Goal: Task Accomplishment & Management: Use online tool/utility

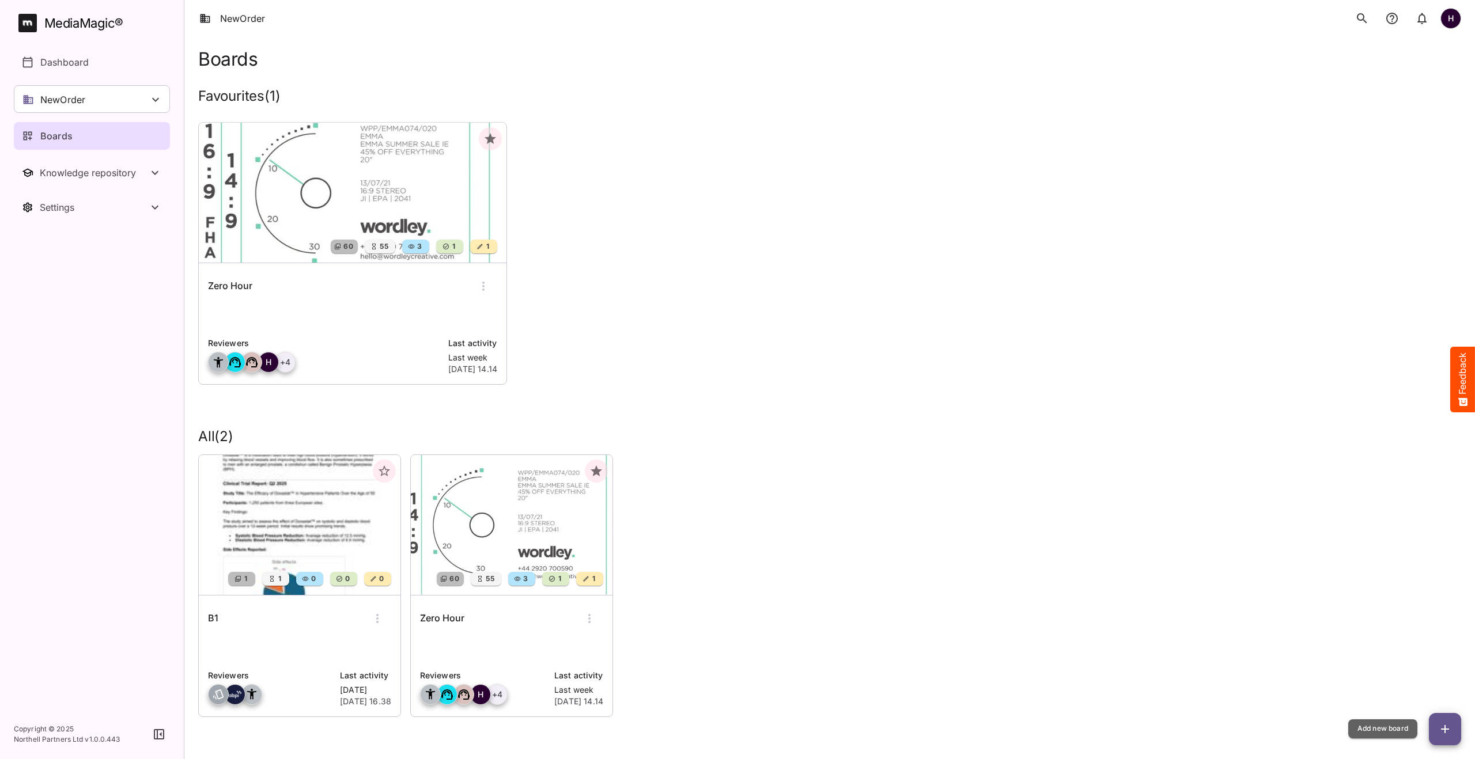
click at [1446, 720] on button "button" at bounding box center [1445, 729] width 32 height 32
click at [1448, 723] on icon "button" at bounding box center [1445, 729] width 14 height 14
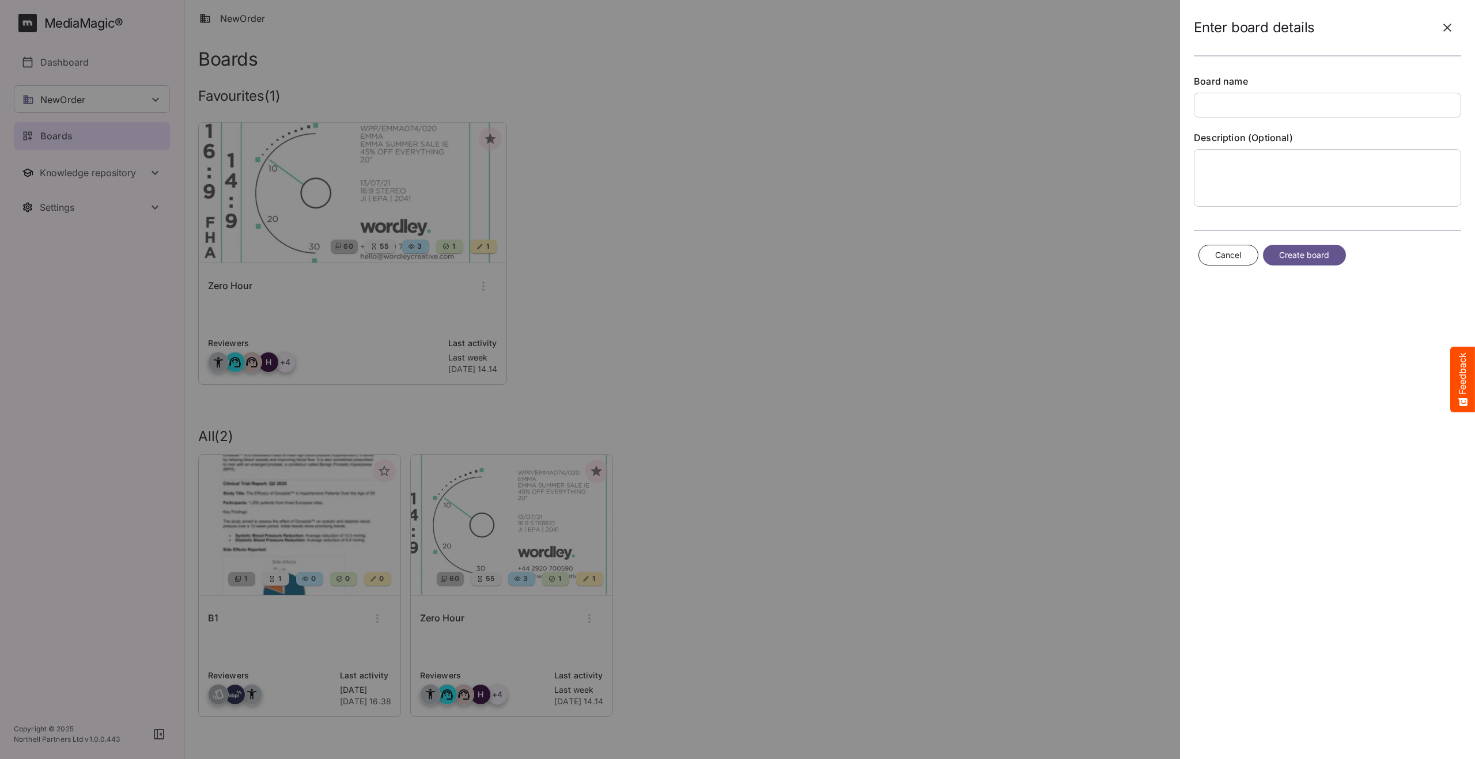
click at [1452, 27] on icon "button" at bounding box center [1447, 28] width 14 height 14
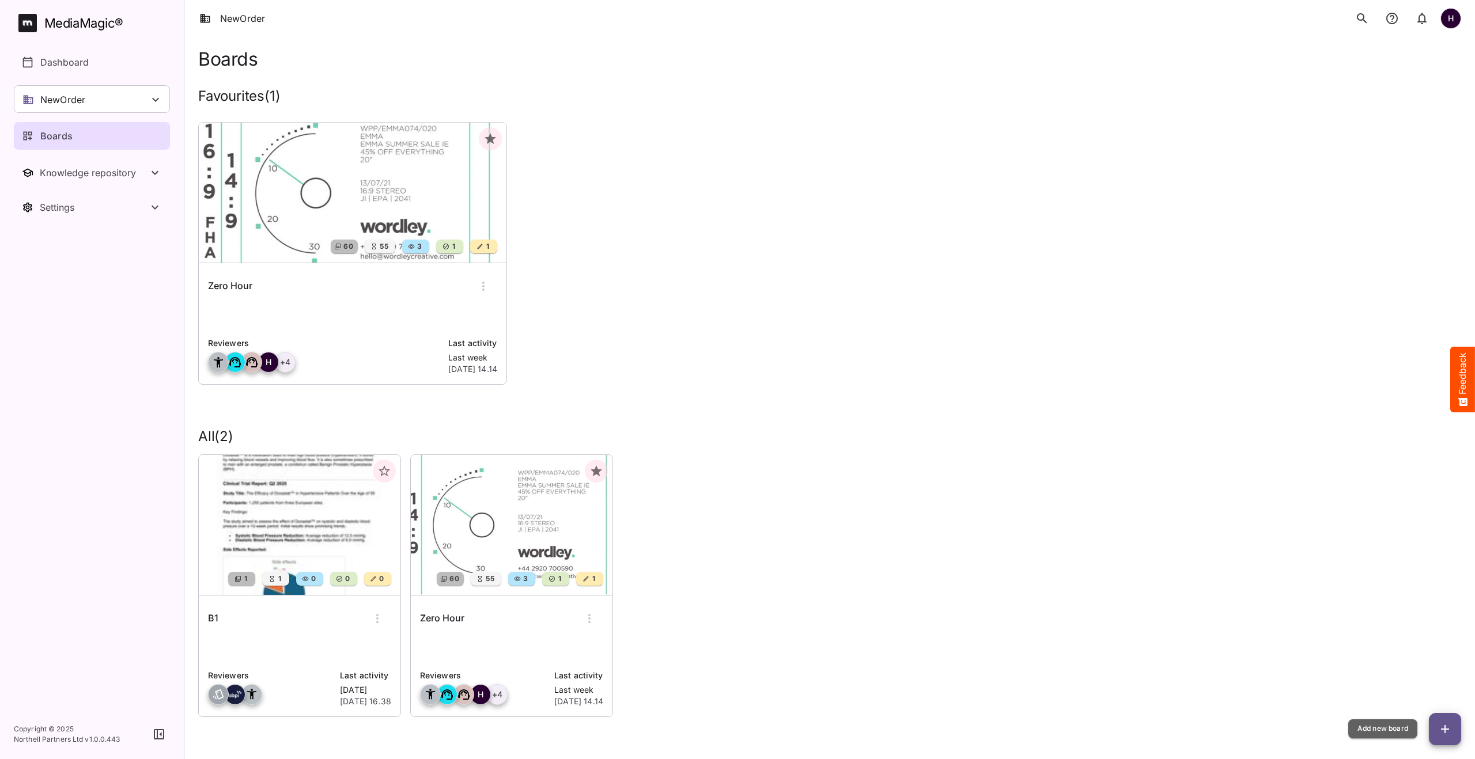
click at [1443, 724] on icon "button" at bounding box center [1445, 729] width 14 height 14
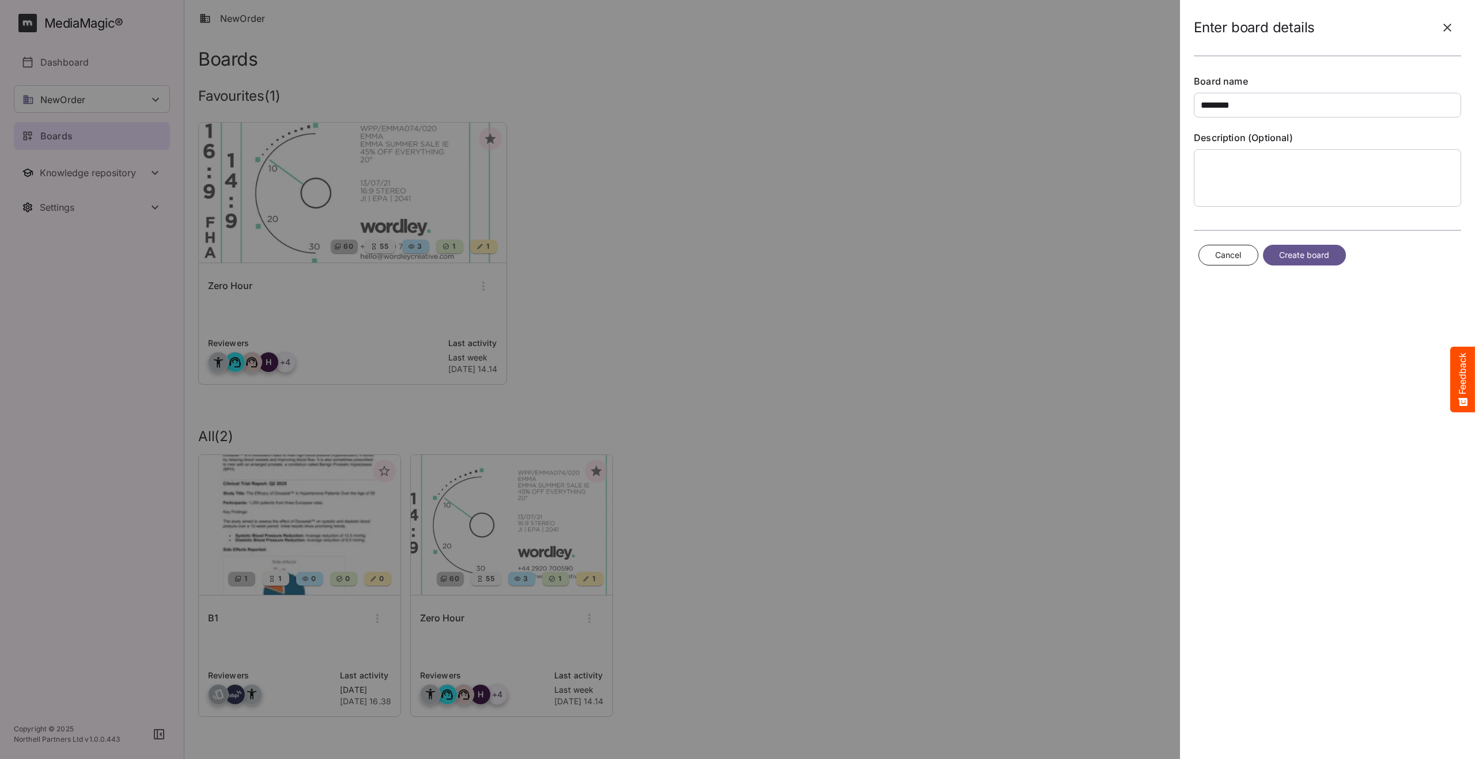
type input "********"
click at [1299, 252] on span "Create board" at bounding box center [1304, 255] width 51 height 14
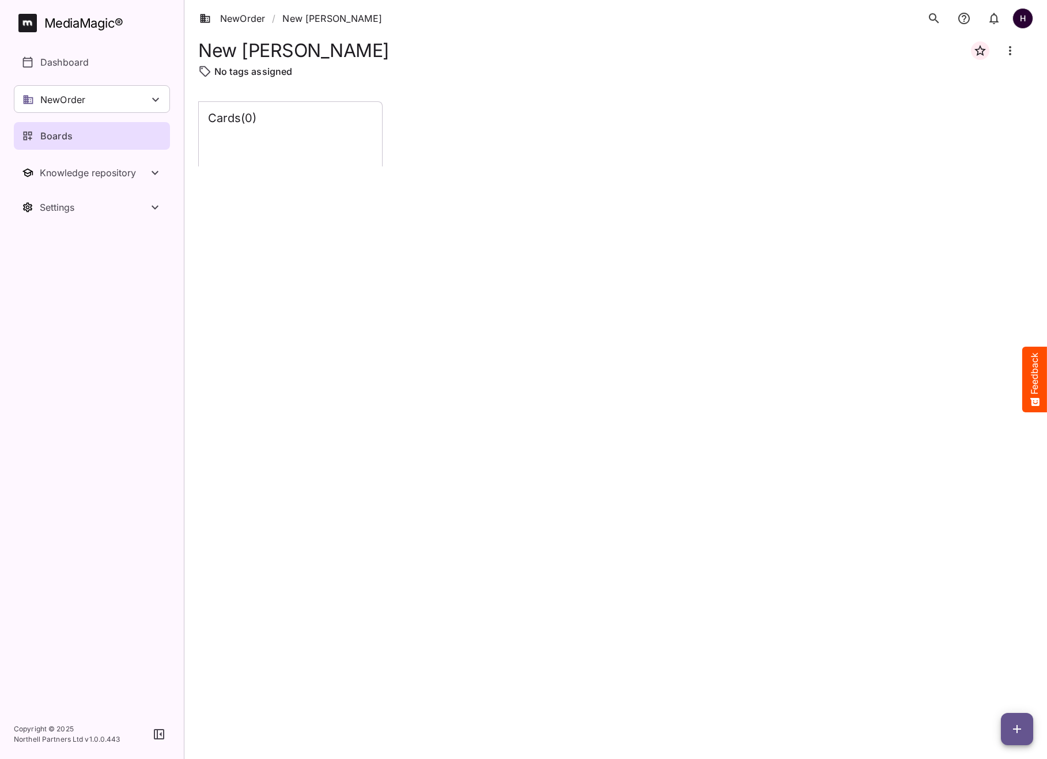
click at [1021, 735] on icon "button" at bounding box center [1017, 729] width 14 height 14
click at [982, 679] on p "Add new lane" at bounding box center [988, 681] width 62 height 14
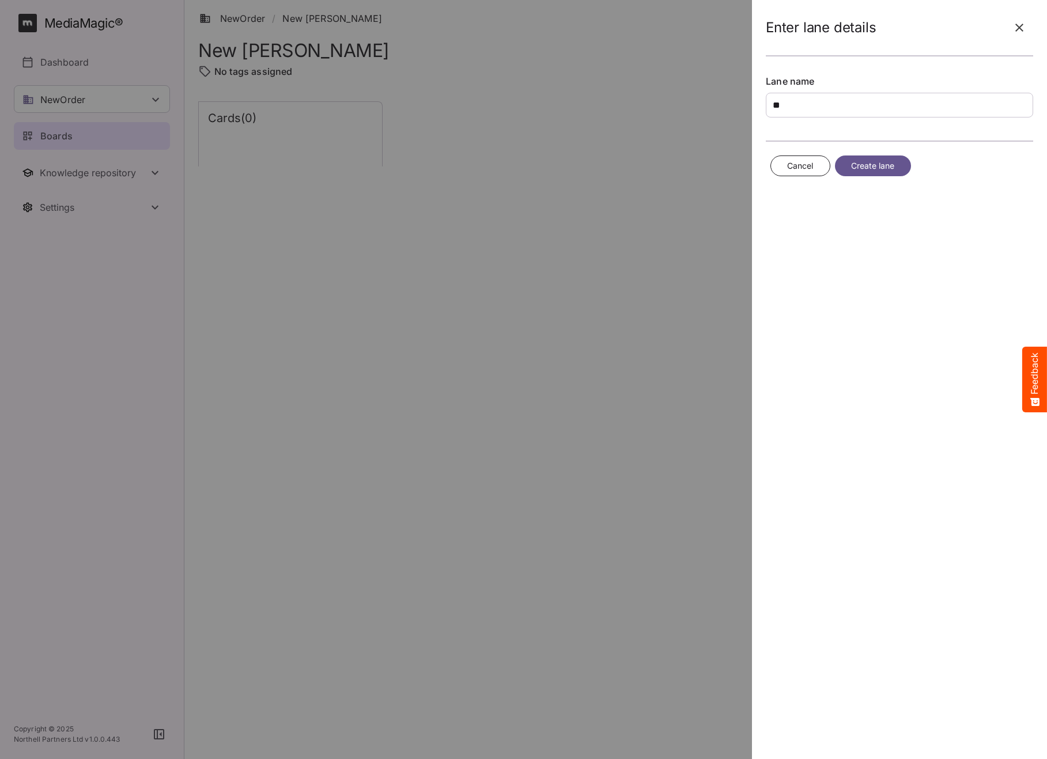
type input "**"
click at [863, 161] on span "Create lane" at bounding box center [873, 166] width 44 height 14
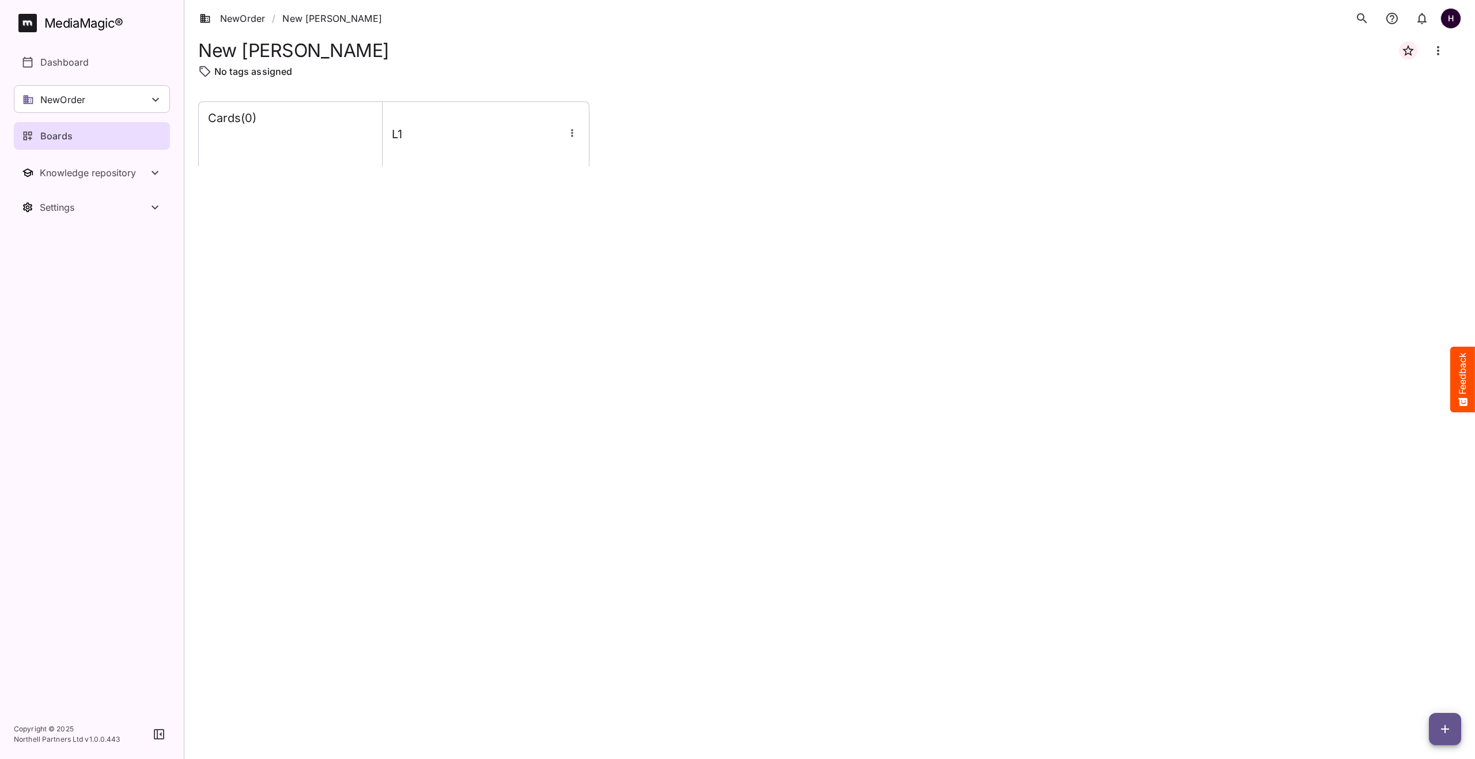
click at [1437, 720] on button "button" at bounding box center [1445, 729] width 32 height 32
click at [1417, 655] on p "Add new card" at bounding box center [1416, 656] width 62 height 14
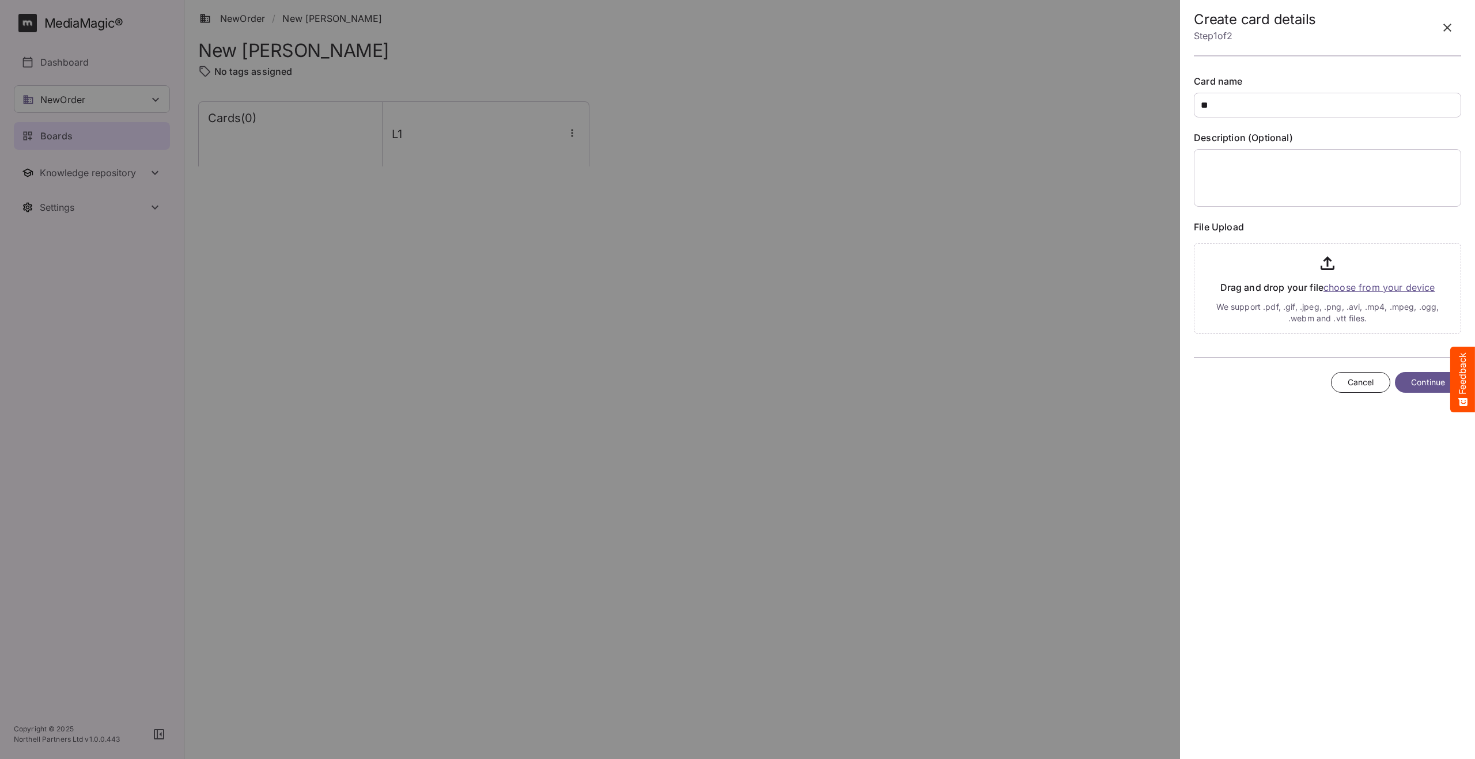
type input "**"
click at [1376, 289] on input "file" at bounding box center [1327, 287] width 267 height 96
click at [1411, 451] on span "Continue" at bounding box center [1428, 447] width 34 height 14
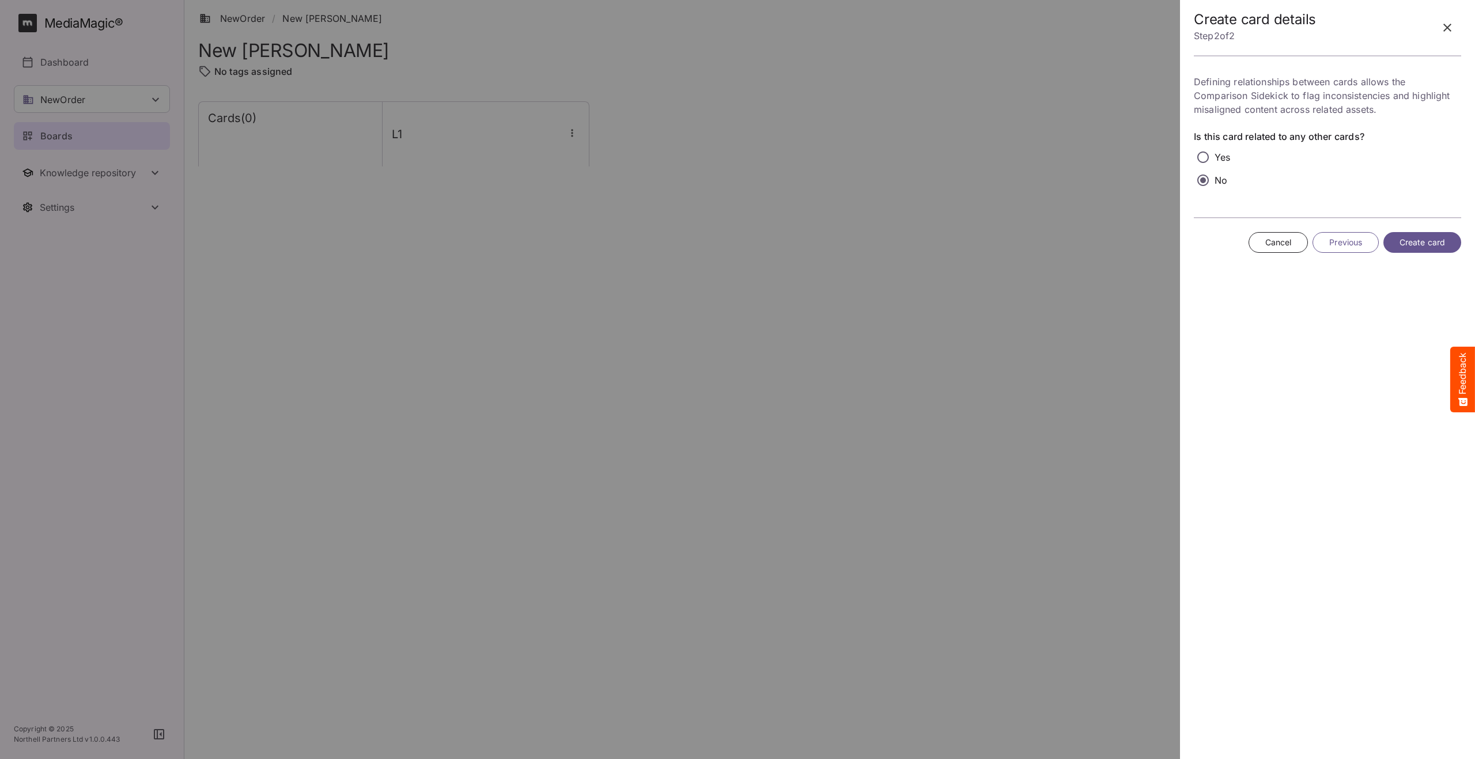
click at [1439, 244] on span "Create card" at bounding box center [1422, 243] width 46 height 14
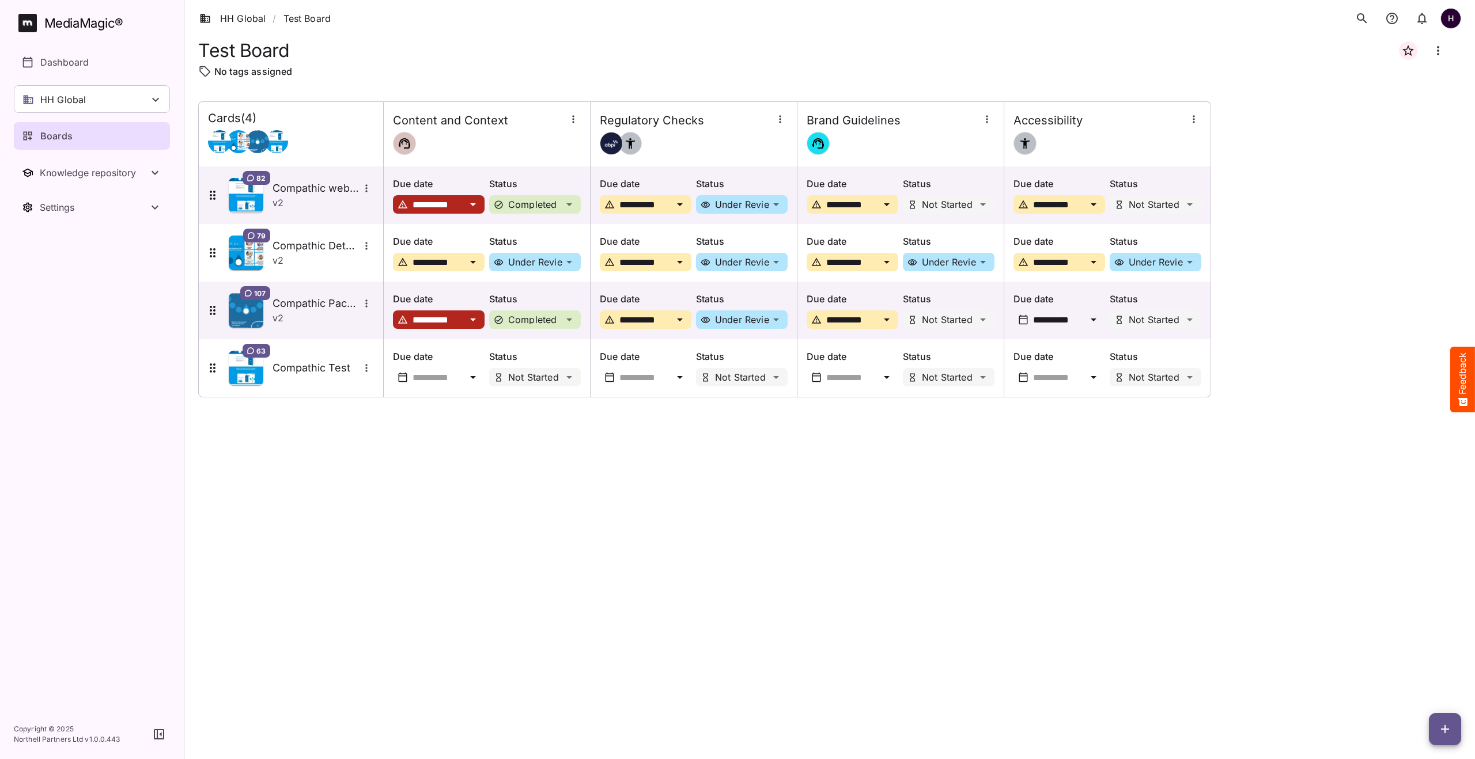
click at [1448, 736] on button "button" at bounding box center [1445, 729] width 32 height 32
click at [1415, 665] on div "Add new card" at bounding box center [1415, 655] width 71 height 23
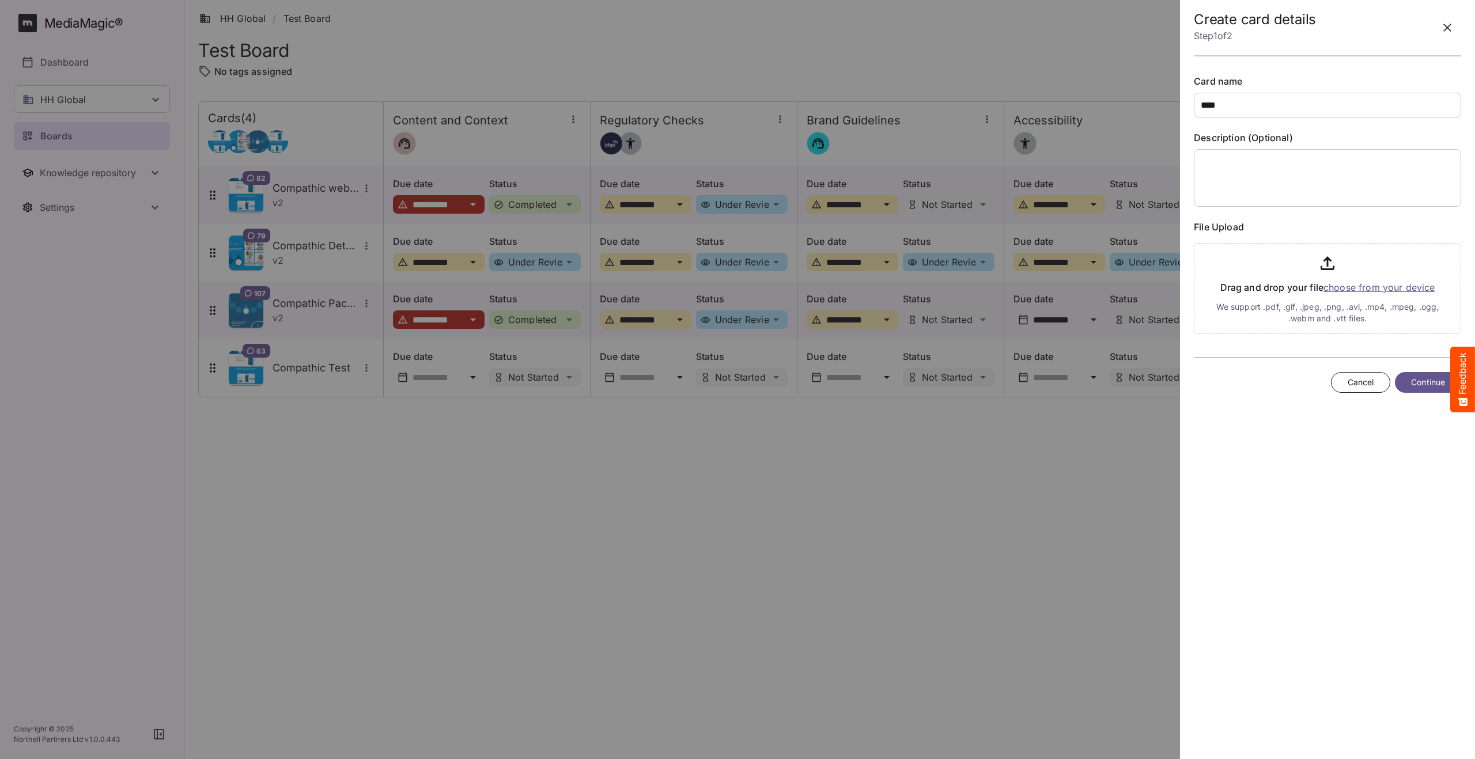
type input "****"
click at [1391, 288] on input "file" at bounding box center [1327, 287] width 267 height 96
click at [1426, 442] on span "Continue" at bounding box center [1428, 447] width 34 height 14
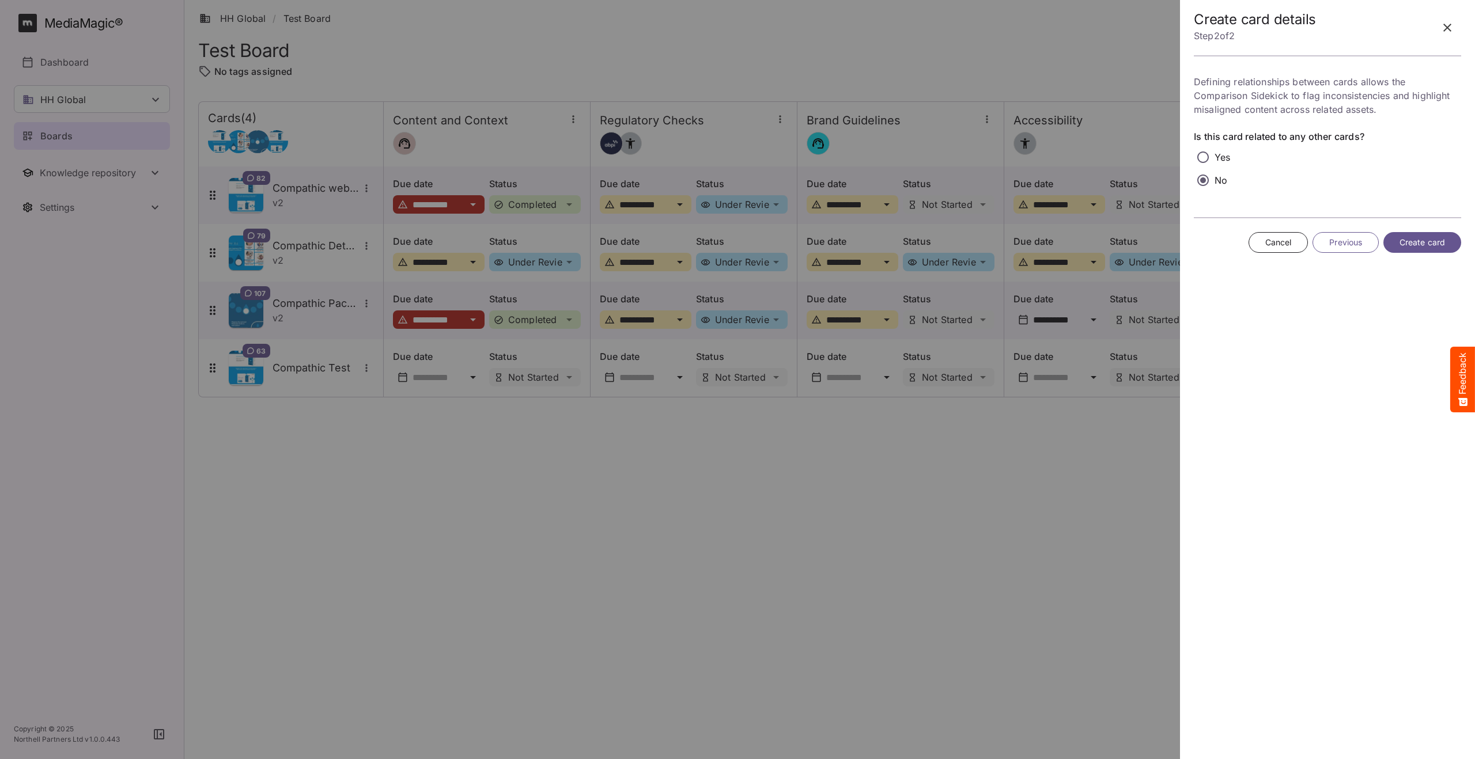
click at [1413, 248] on span "Create card" at bounding box center [1422, 243] width 46 height 14
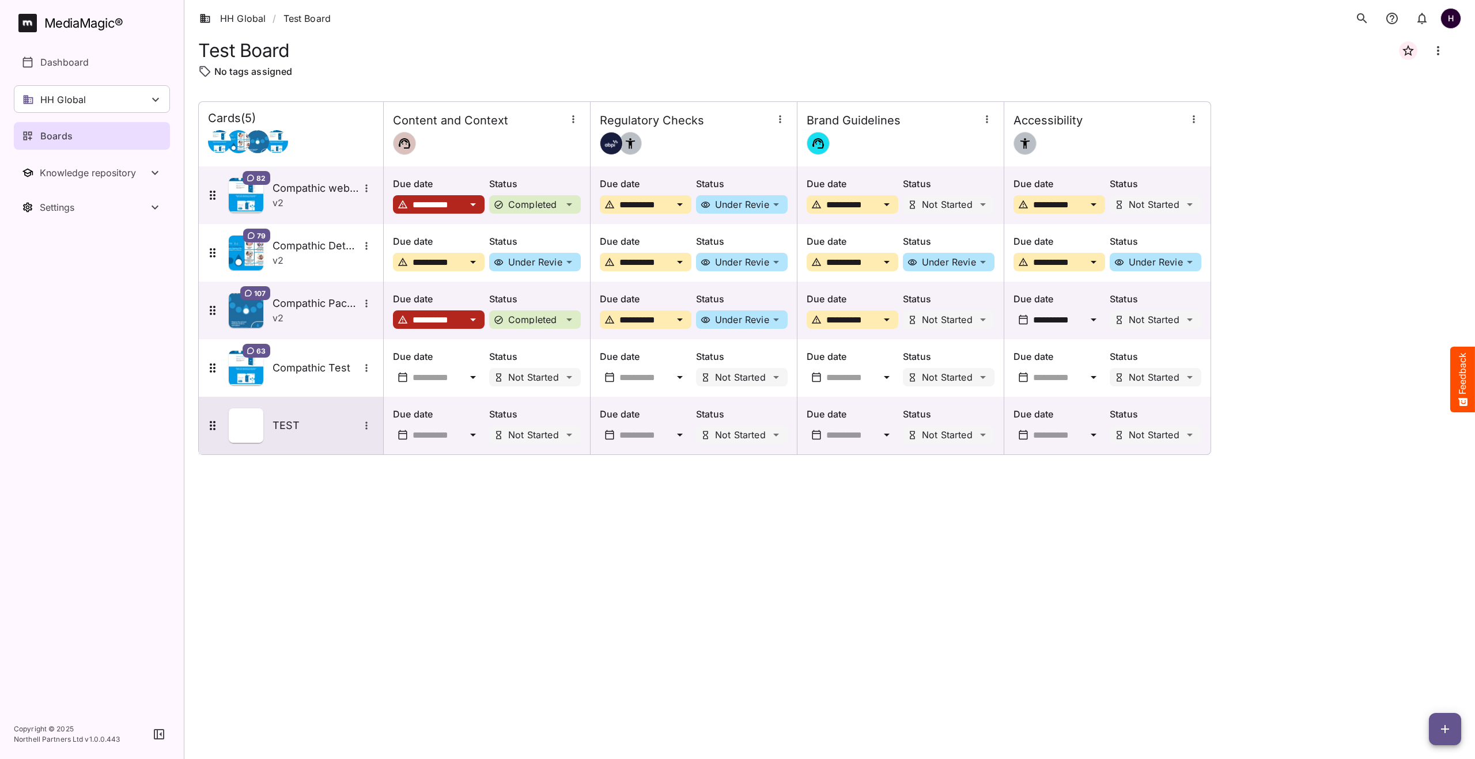
click at [267, 425] on div "TEST" at bounding box center [290, 425] width 168 height 35
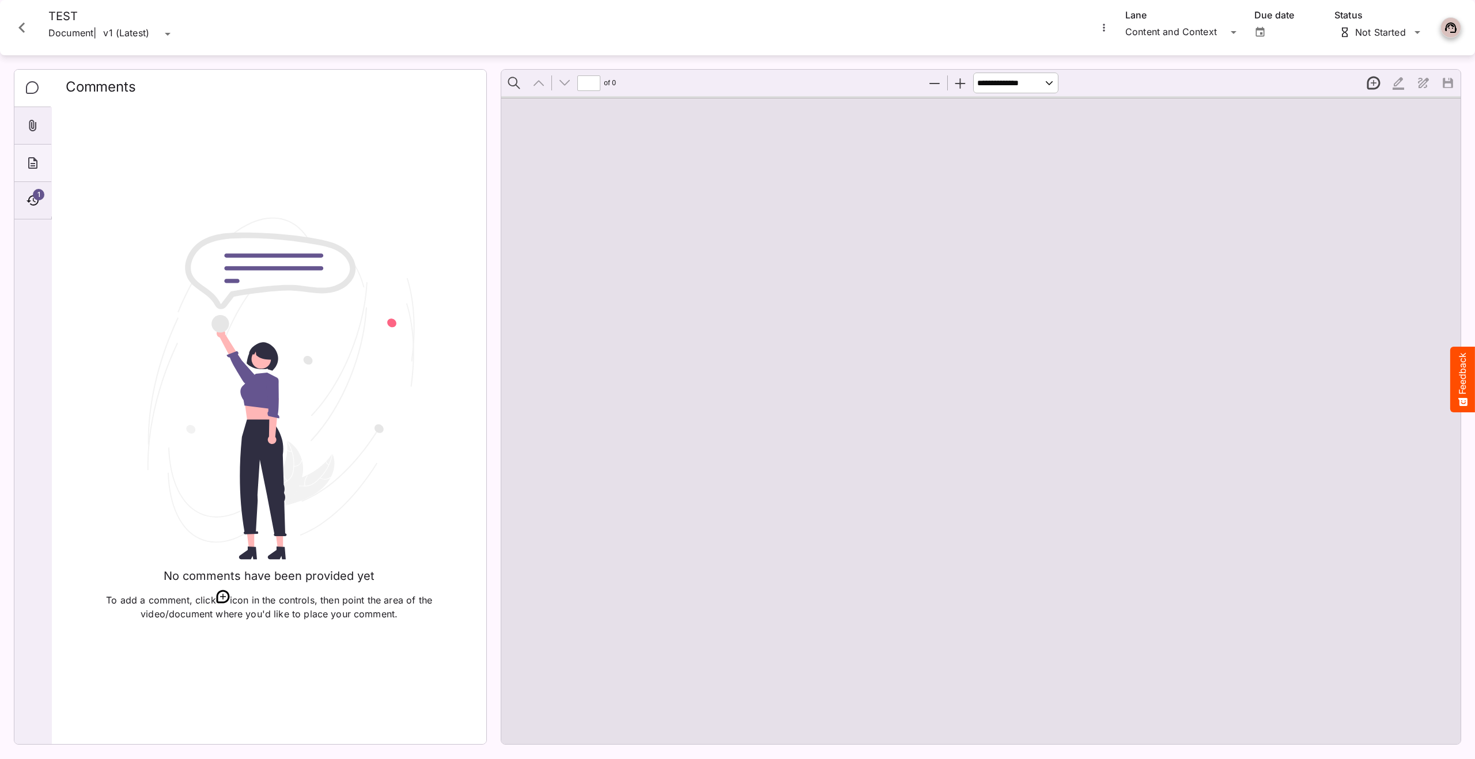
click at [30, 158] on icon "About" at bounding box center [32, 163] width 9 height 12
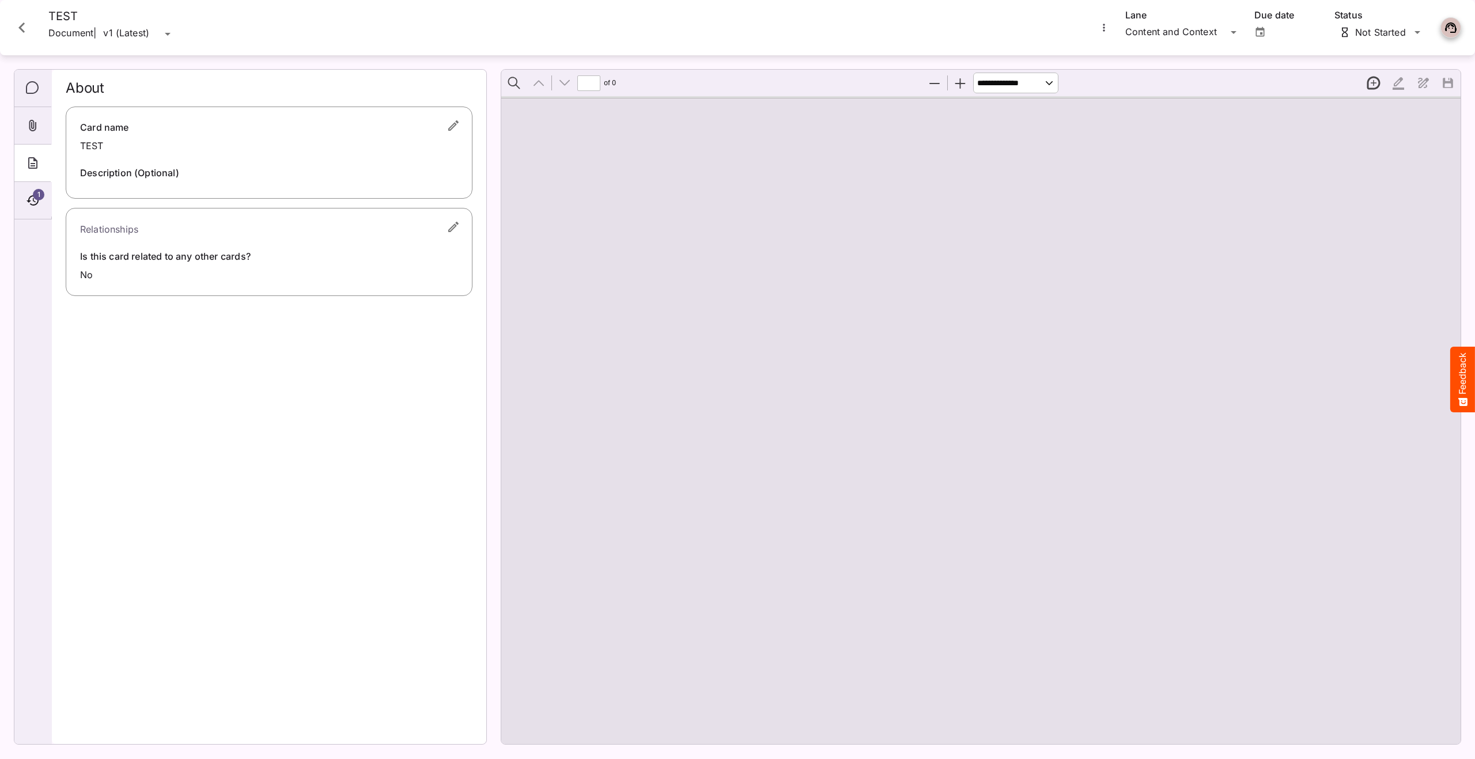
type input "*"
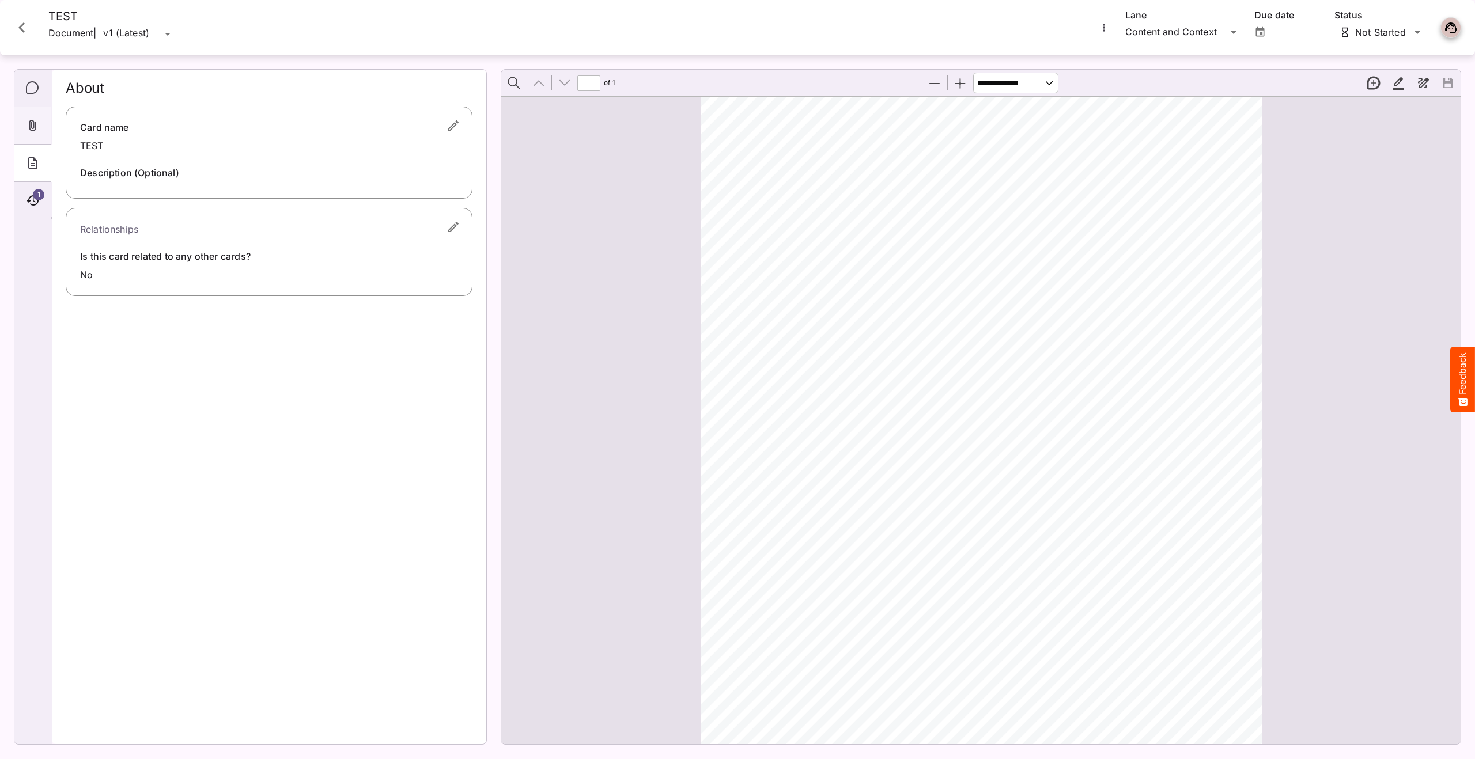
click at [30, 122] on icon "Attachments" at bounding box center [33, 126] width 14 height 14
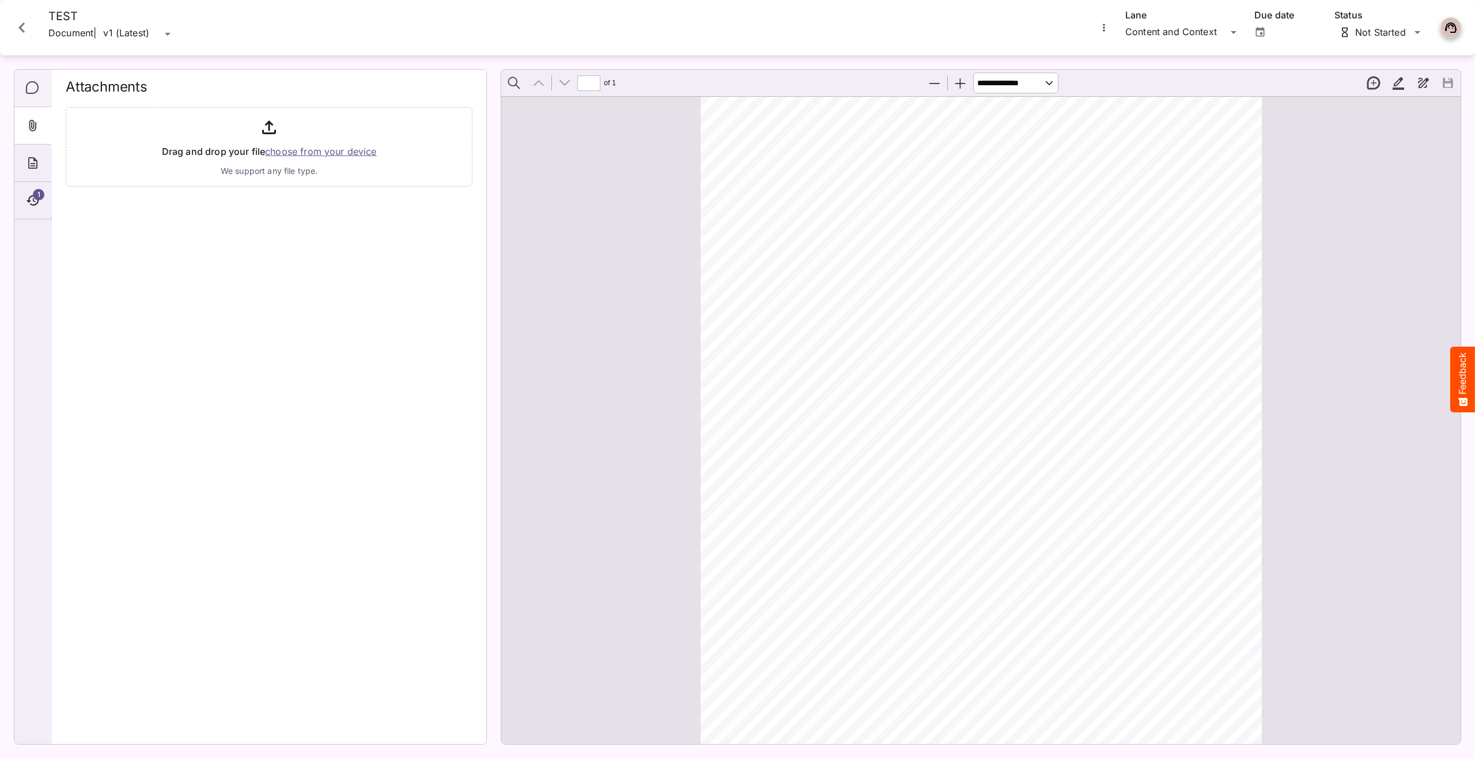
click at [29, 94] on icon "Comments" at bounding box center [33, 88] width 14 height 14
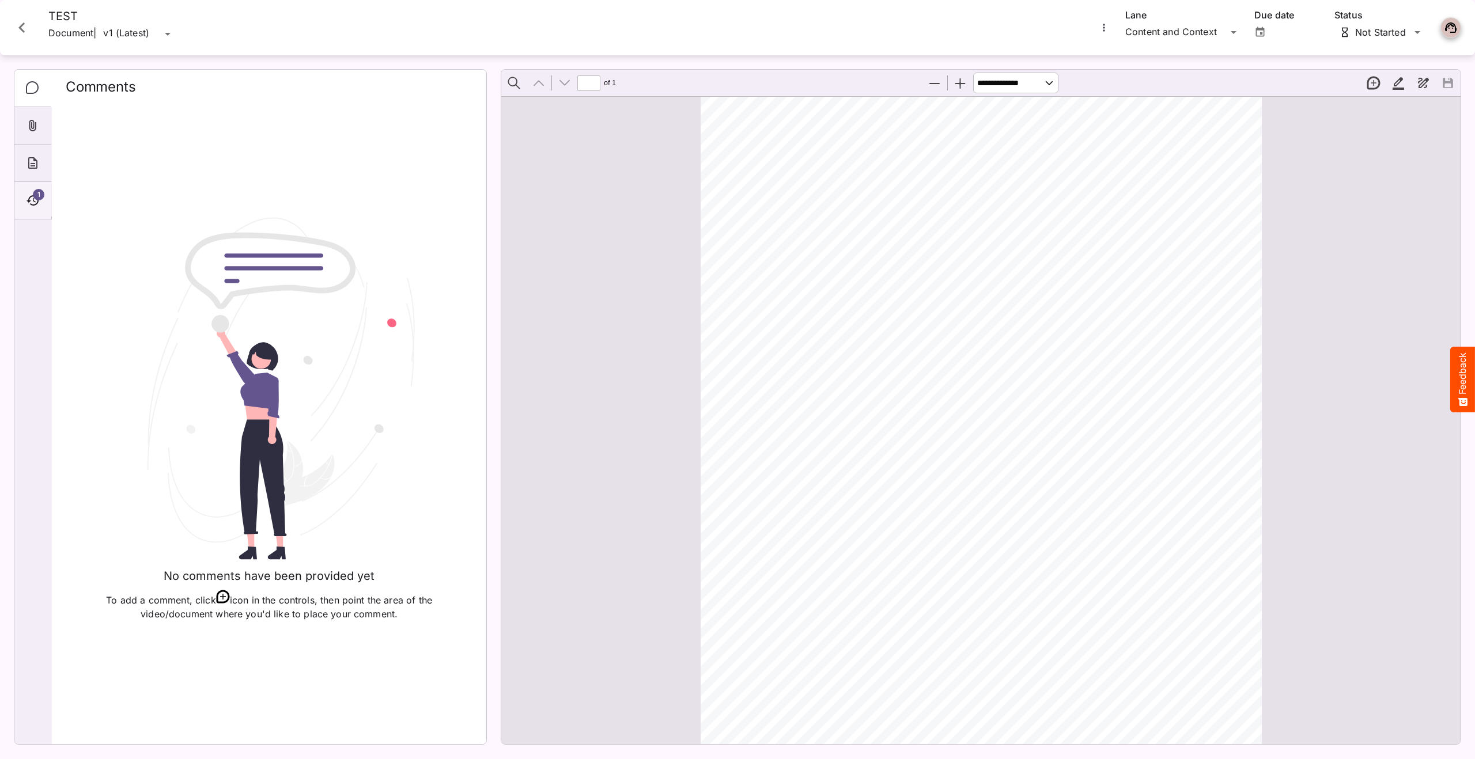
click at [41, 200] on div "1" at bounding box center [32, 200] width 37 height 37
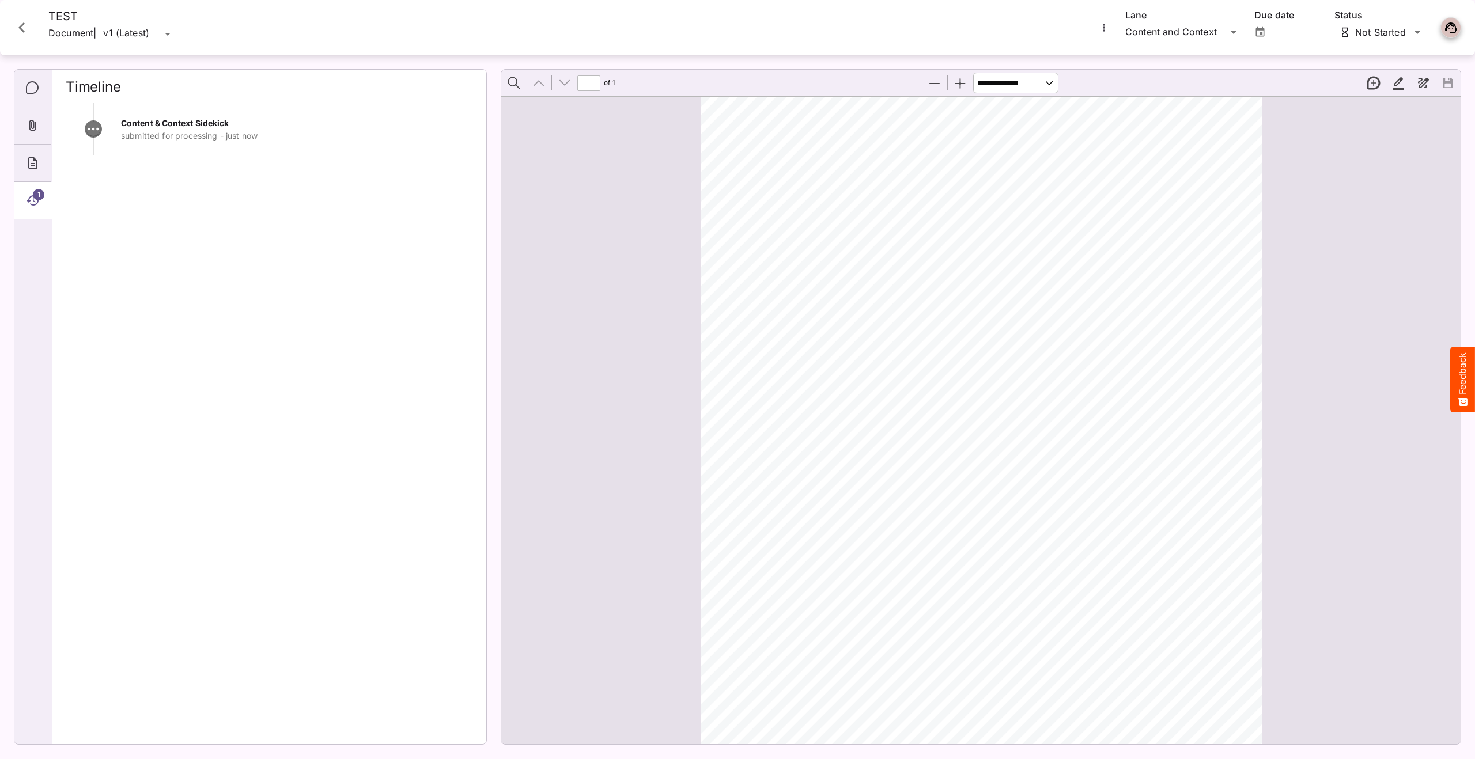
click at [35, 35] on button "Close card" at bounding box center [22, 27] width 35 height 35
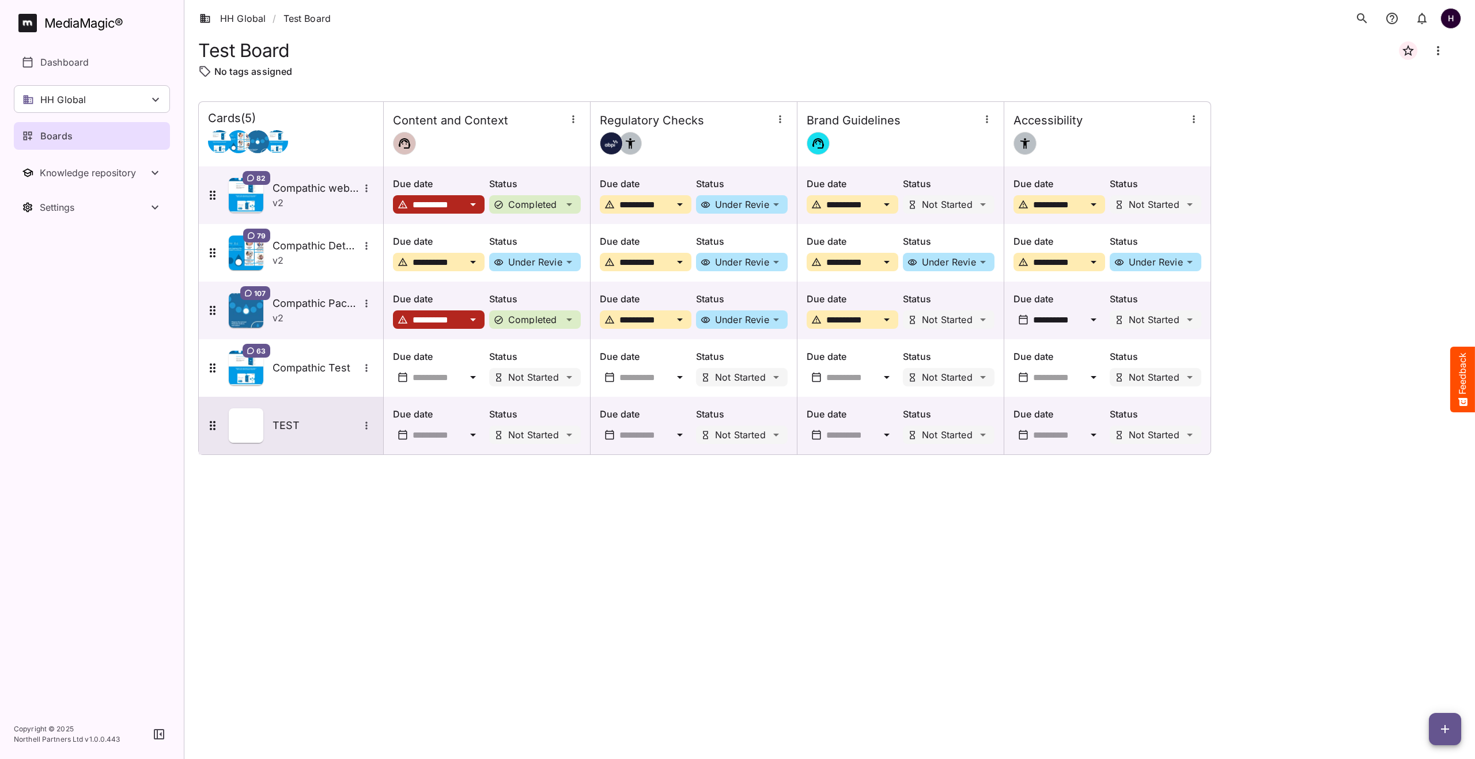
click at [364, 423] on icon "More options for TEST" at bounding box center [367, 426] width 12 height 12
click at [404, 478] on p "Delete card" at bounding box center [417, 479] width 89 height 14
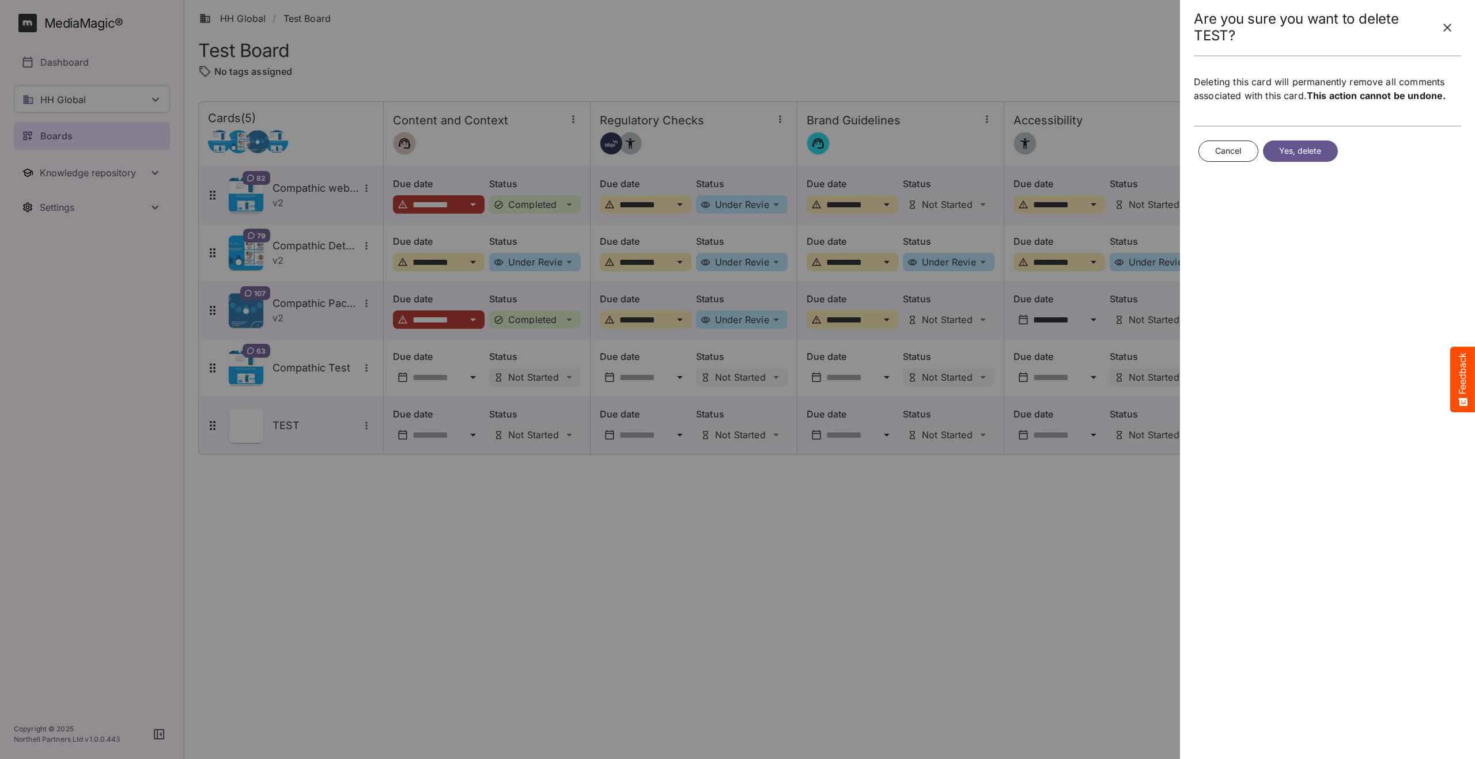
click at [1282, 149] on span "Yes, delete" at bounding box center [1300, 151] width 43 height 14
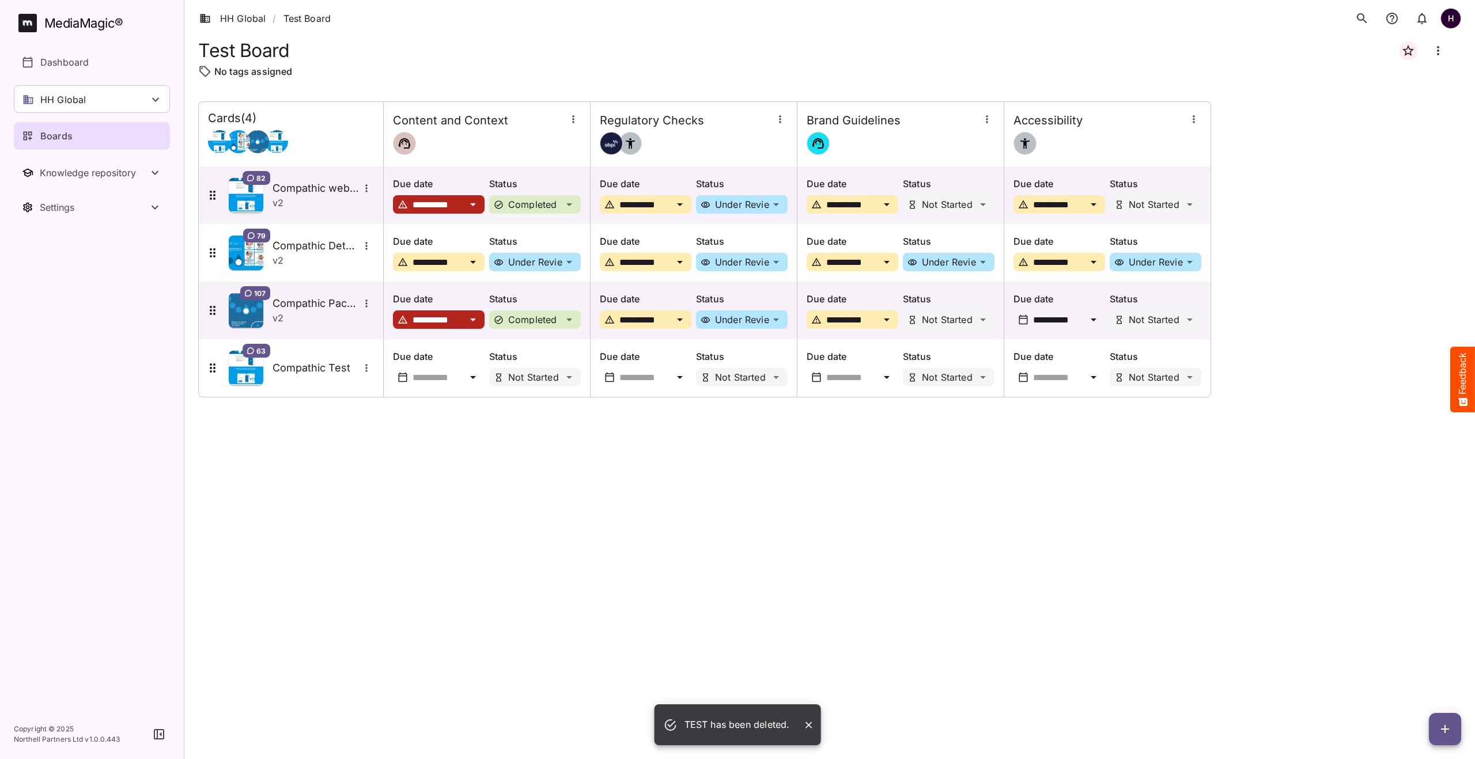
click at [898, 470] on div "**********" at bounding box center [829, 420] width 1263 height 639
